Goal: Task Accomplishment & Management: Manage account settings

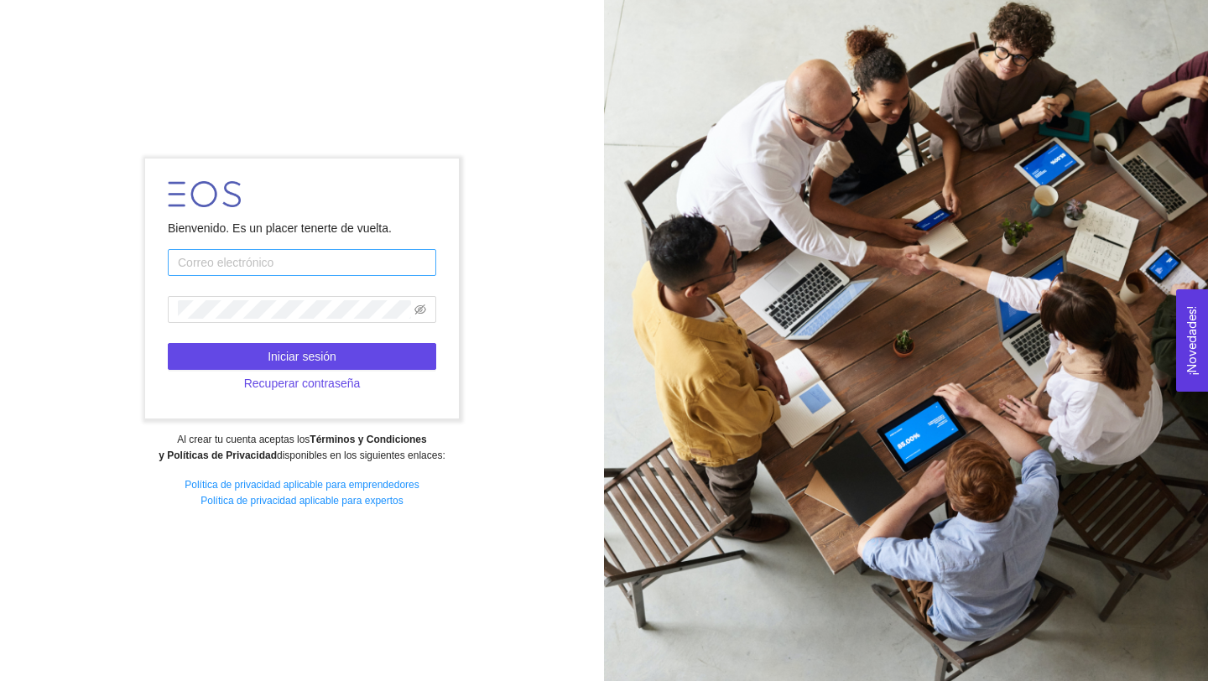
click at [265, 256] on input "text" at bounding box center [302, 262] width 268 height 27
type input "[EMAIL_ADDRESS][PERSON_NAME][DOMAIN_NAME]"
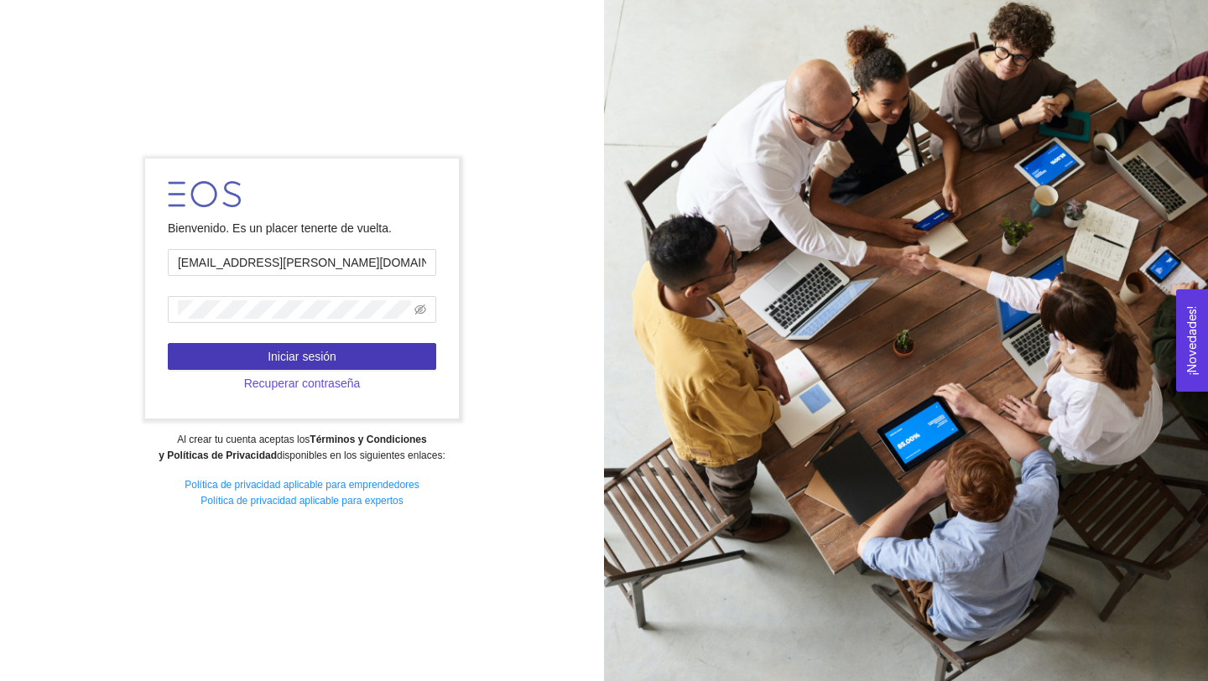
click at [327, 358] on span "Iniciar sesión" at bounding box center [302, 356] width 69 height 18
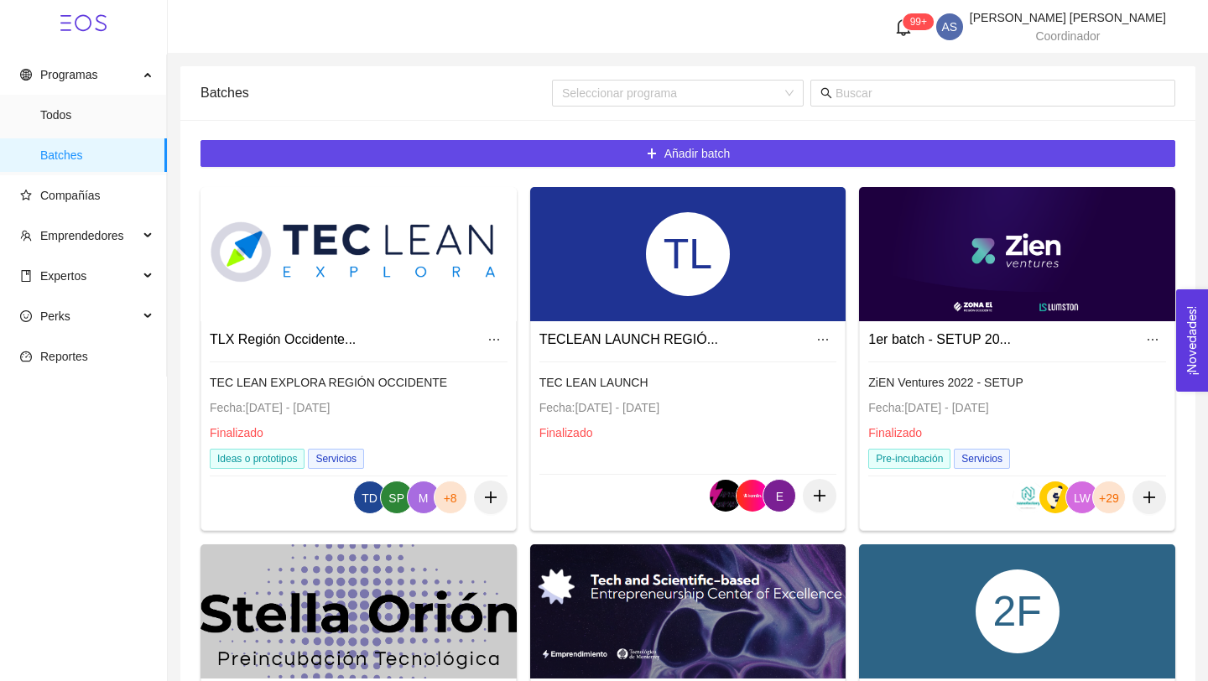
click at [89, 205] on span "Compañías" at bounding box center [86, 196] width 133 height 34
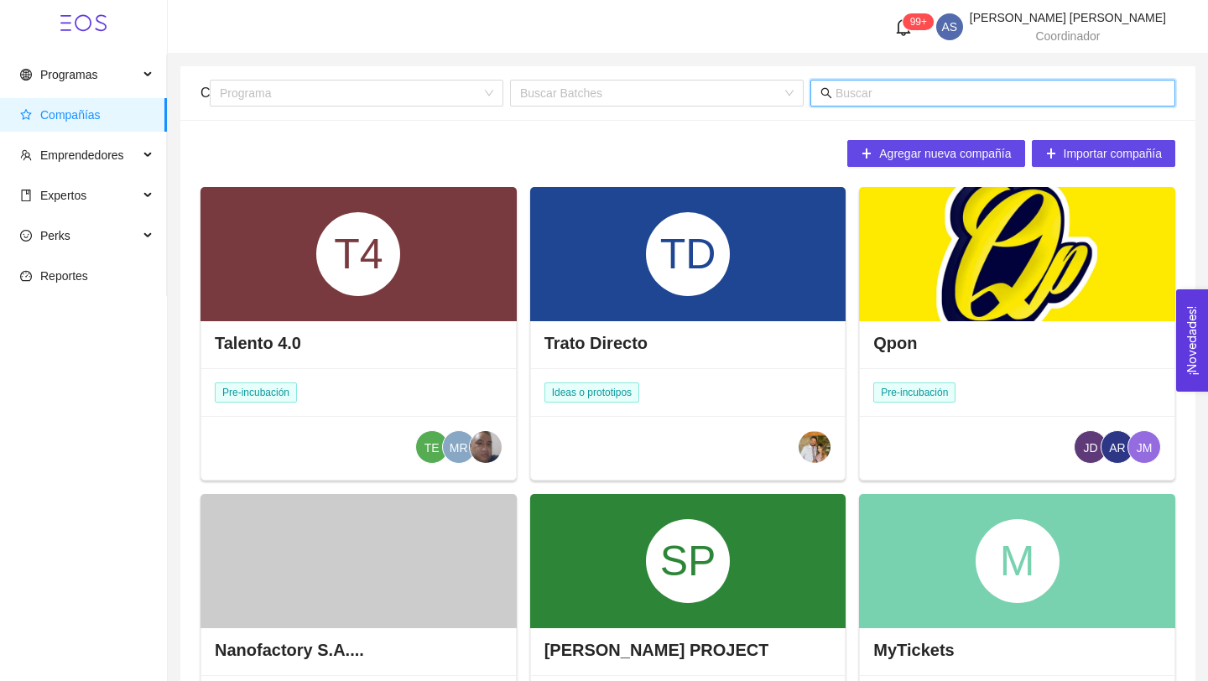
drag, startPoint x: 327, startPoint y: 358, endPoint x: 880, endPoint y: 86, distance: 615.9
click at [880, 86] on input "text" at bounding box center [1000, 93] width 330 height 18
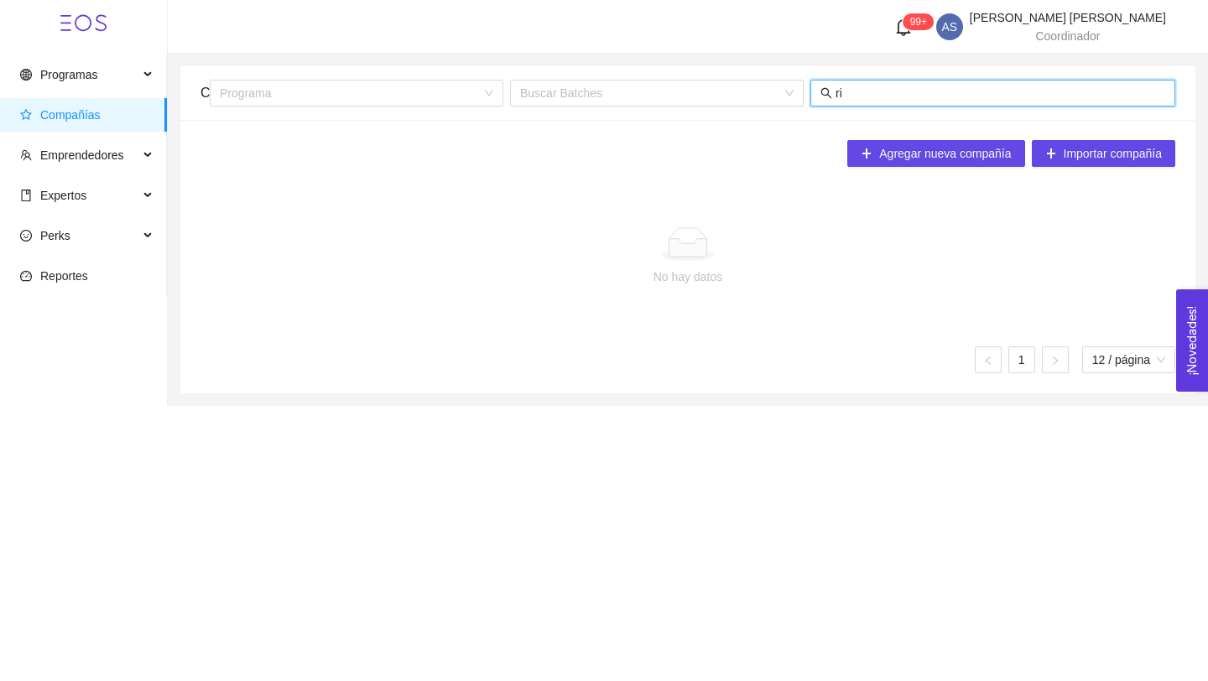
type input "r"
type input "360"
click at [81, 58] on span "Programas" at bounding box center [79, 75] width 118 height 34
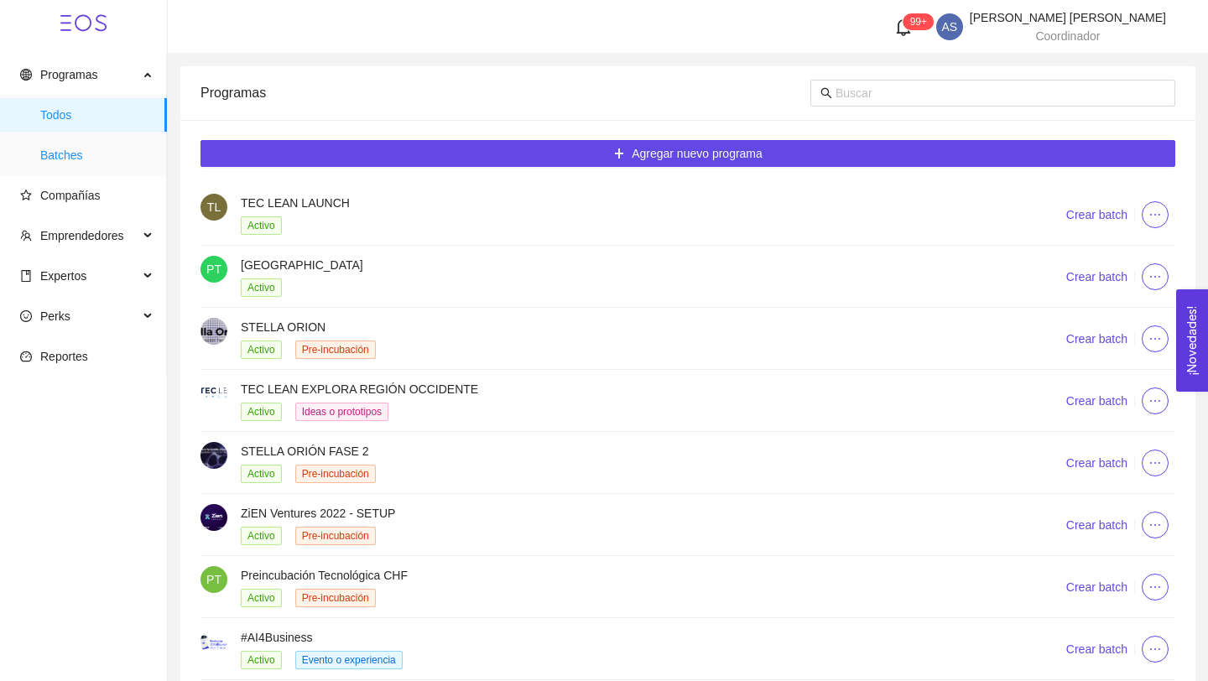
click at [76, 159] on span "Batches" at bounding box center [96, 155] width 113 height 34
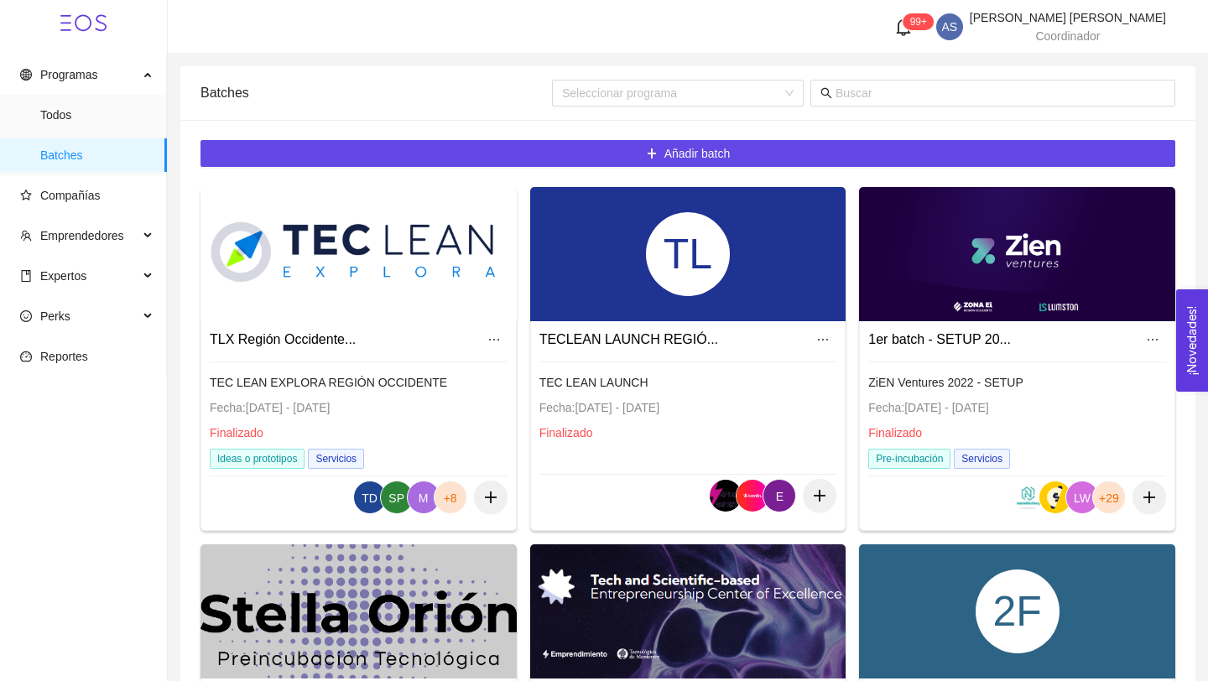
scroll to position [1015, 0]
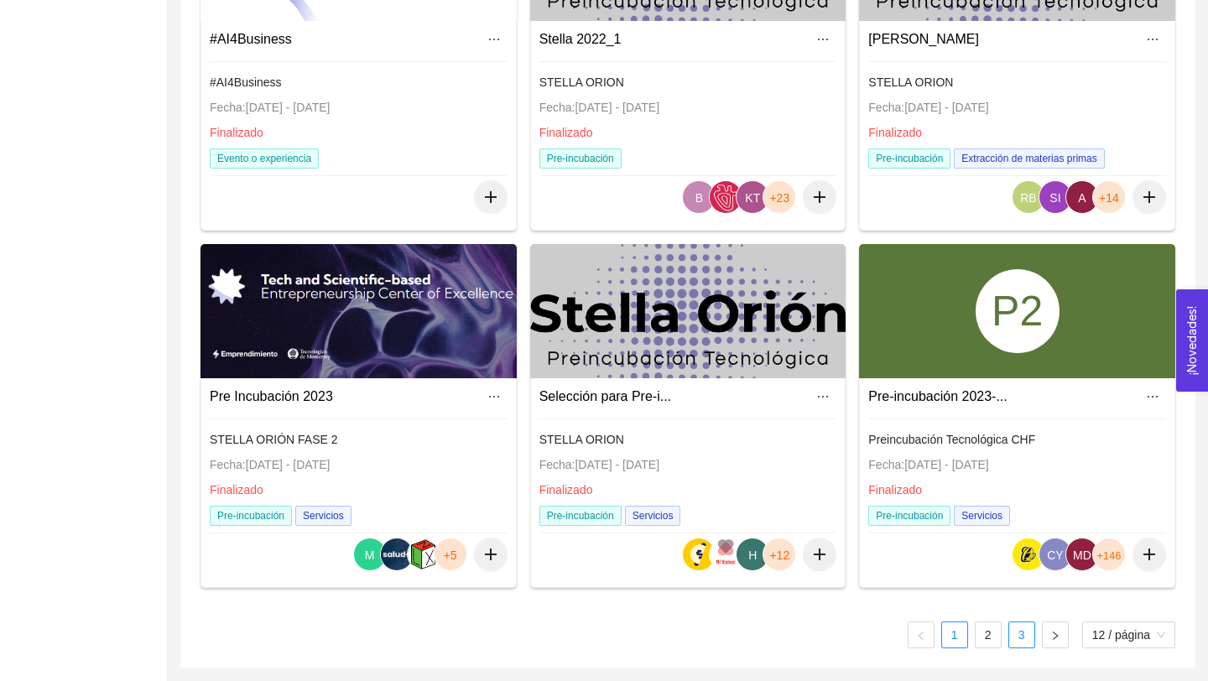
drag, startPoint x: 880, startPoint y: 86, endPoint x: 1027, endPoint y: 639, distance: 572.1
click at [1027, 639] on link "3" at bounding box center [1021, 634] width 25 height 25
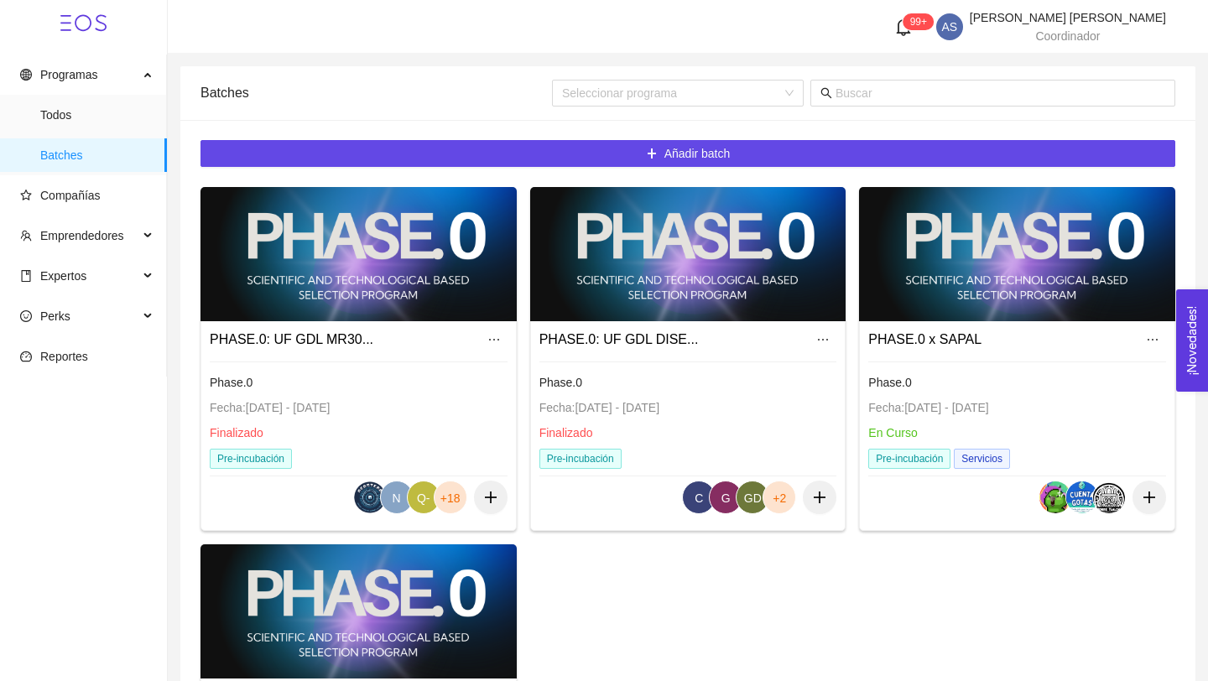
scroll to position [300, 0]
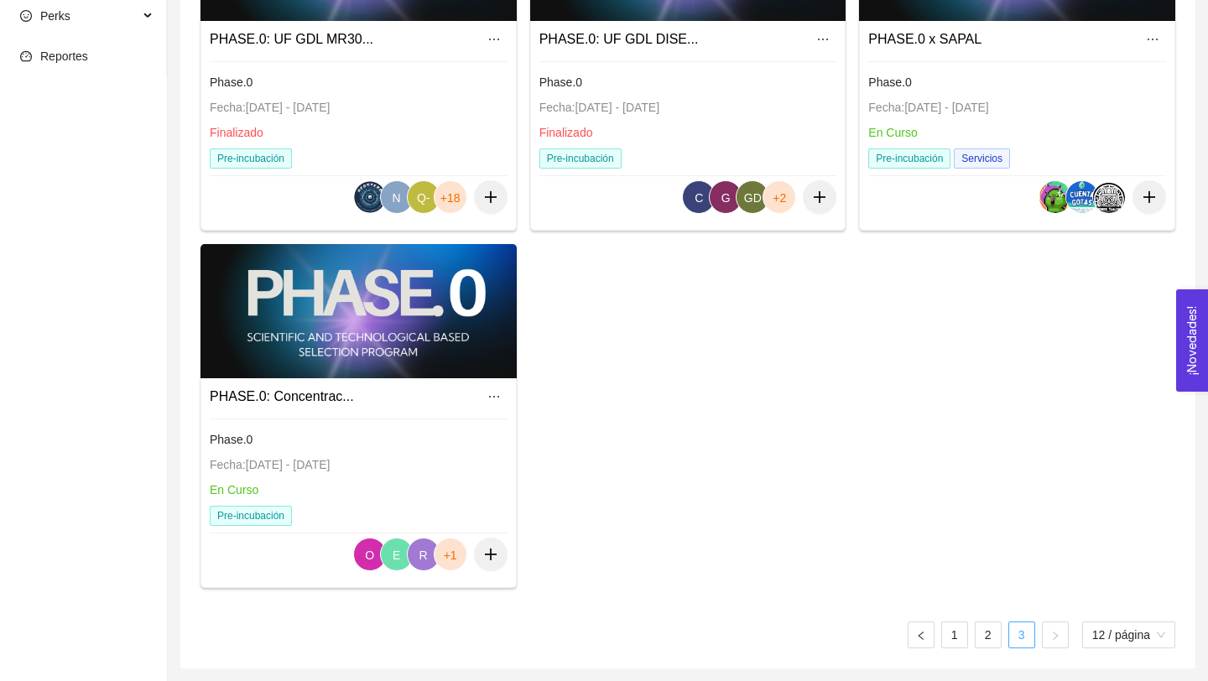
click at [987, 631] on link "2" at bounding box center [987, 634] width 25 height 25
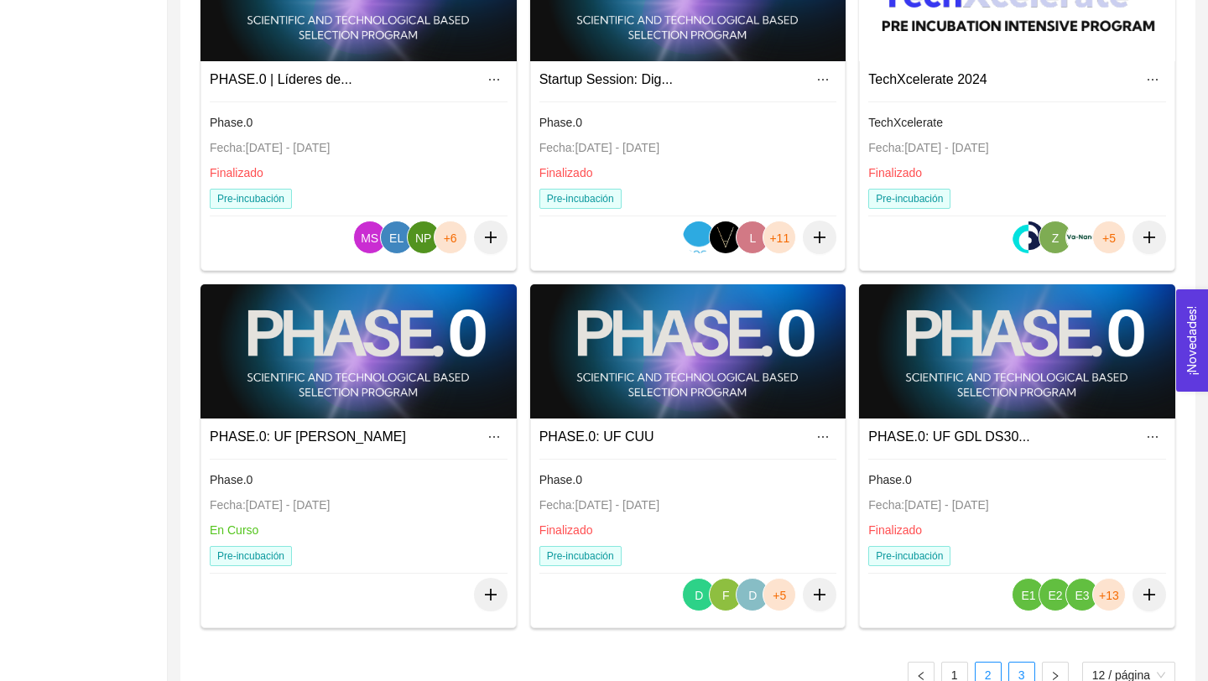
scroll to position [1015, 0]
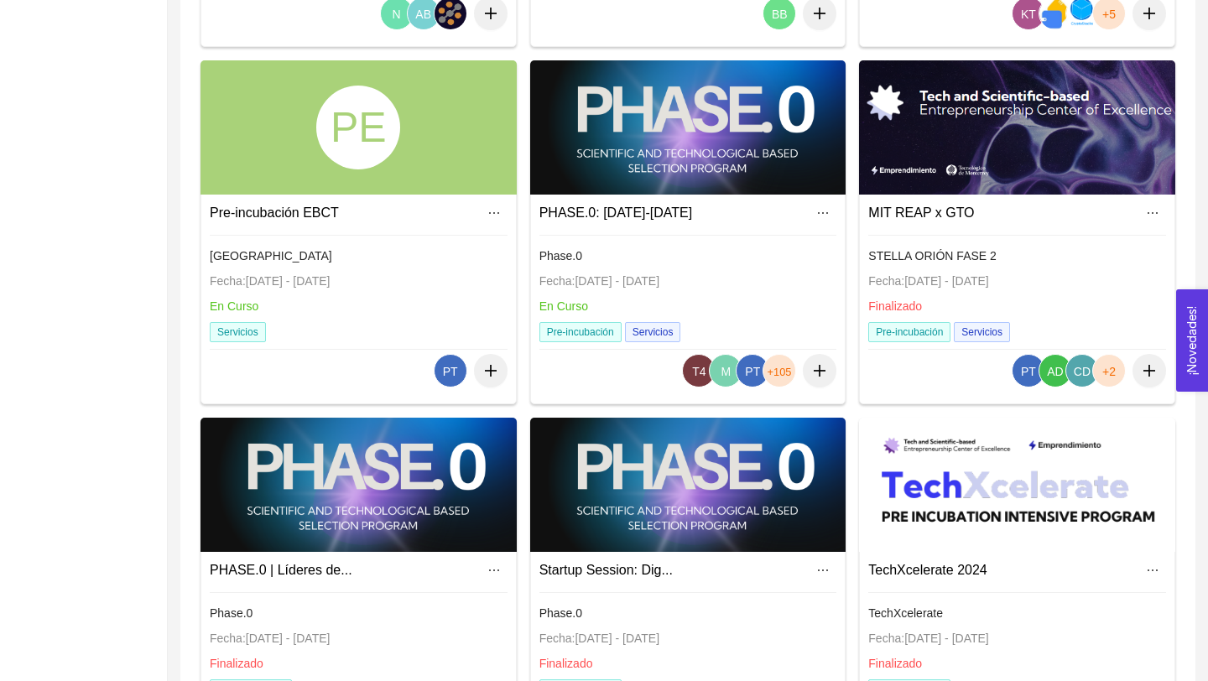
click at [585, 210] on link "PHASE.0: [DATE]-[DATE]" at bounding box center [615, 212] width 153 height 14
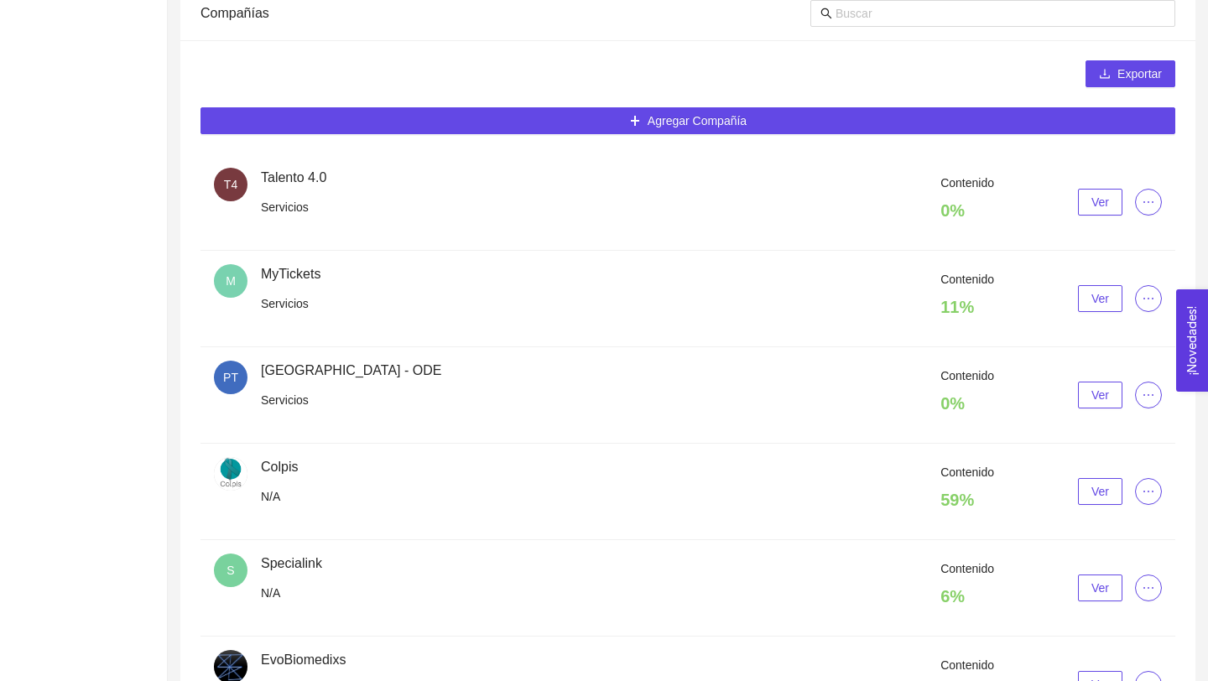
scroll to position [383, 0]
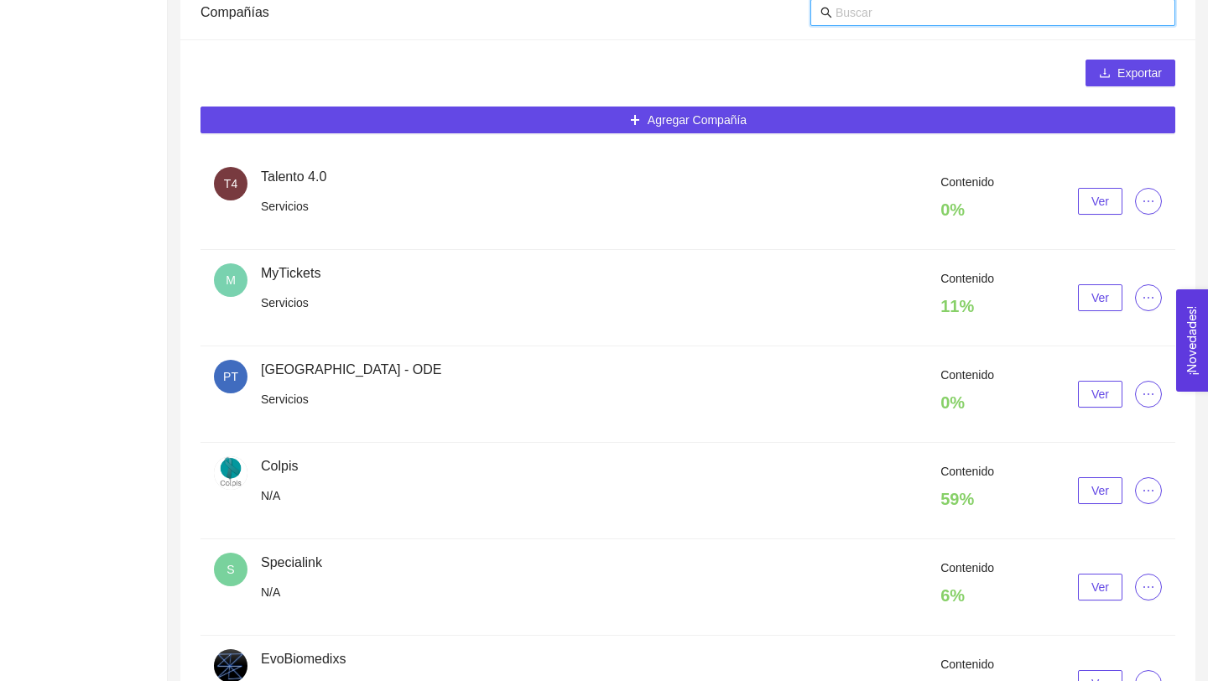
drag, startPoint x: 1027, startPoint y: 639, endPoint x: 944, endPoint y: 14, distance: 630.3
click at [944, 14] on input "text" at bounding box center [1000, 12] width 330 height 18
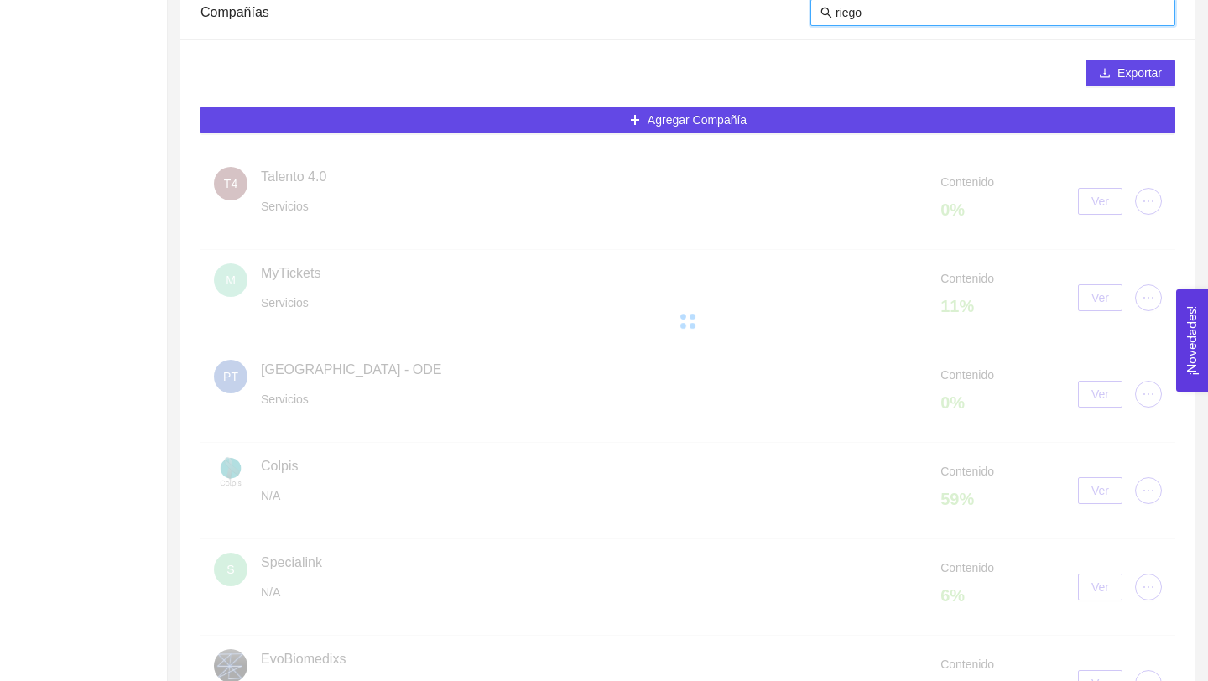
scroll to position [203, 0]
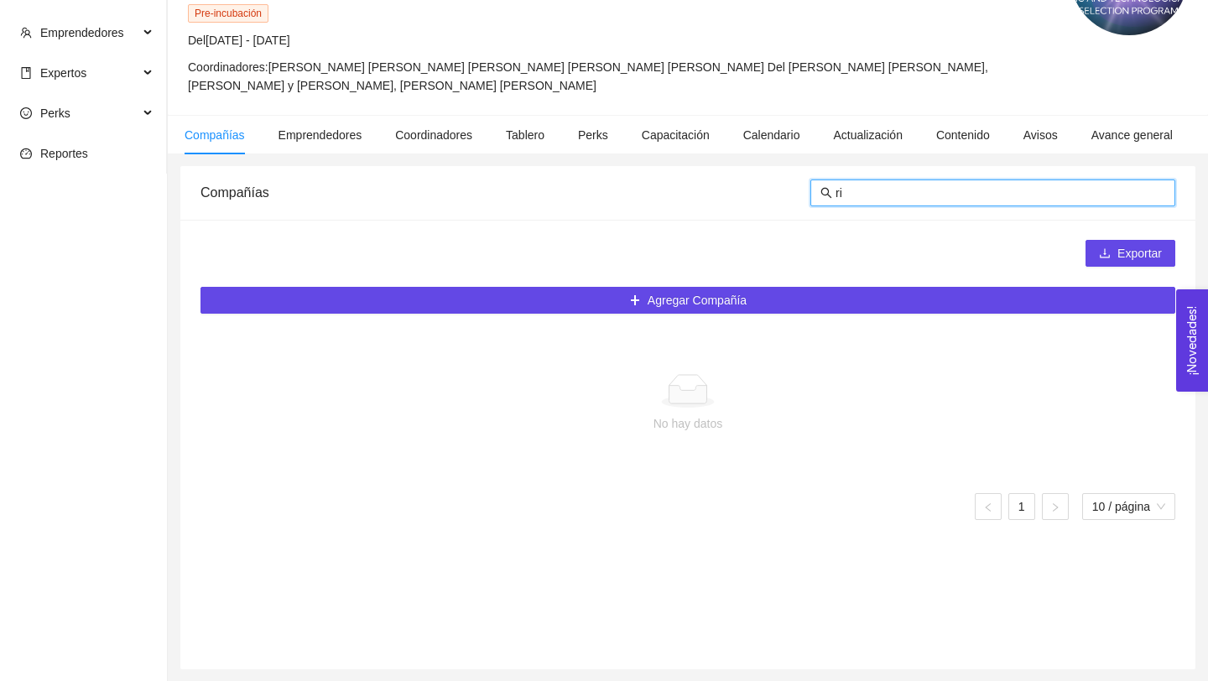
type input "r"
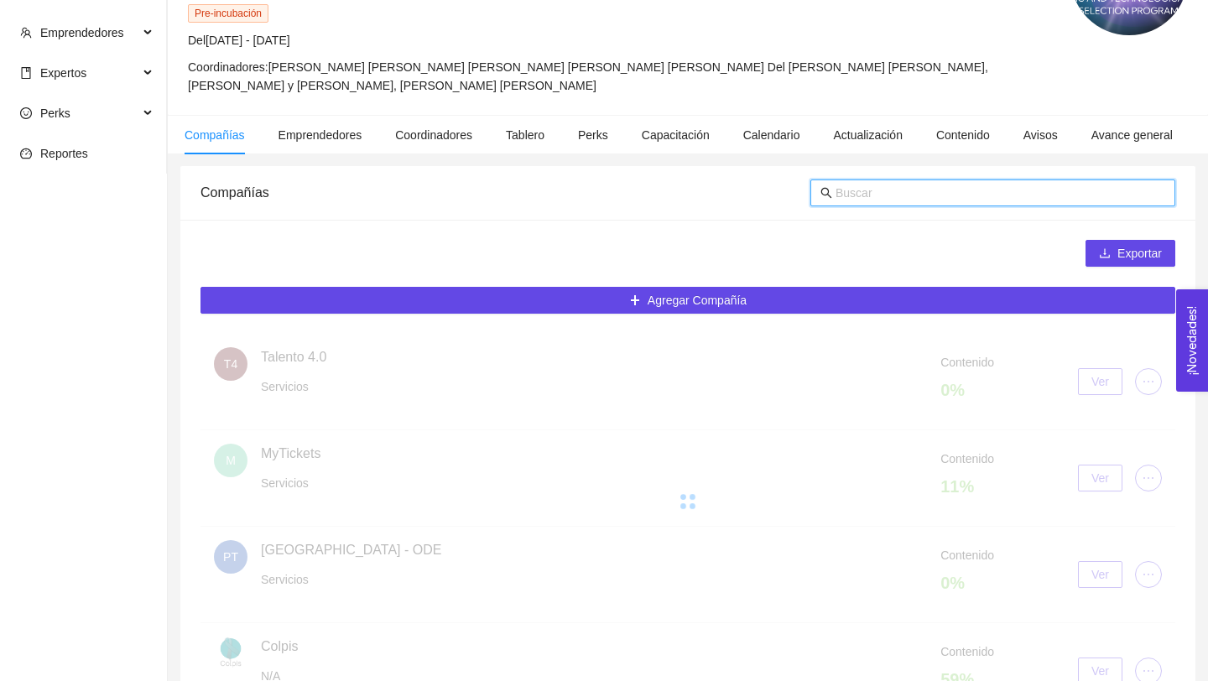
scroll to position [383, 0]
